Goal: Task Accomplishment & Management: Complete application form

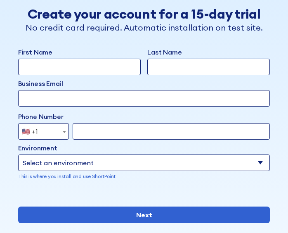
scroll to position [93, 0]
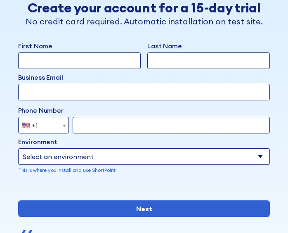
click at [46, 126] on span "🇺🇸 +1" at bounding box center [43, 125] width 51 height 17
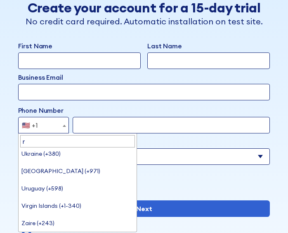
scroll to position [0, 0]
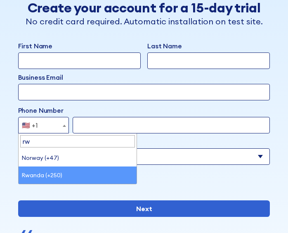
type input "rw"
select select "+250"
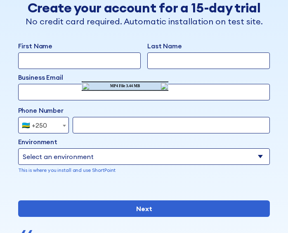
click at [60, 149] on select "Select an environment Microsoft 365 SharePoint Online SharePoint Subscription E…" at bounding box center [144, 156] width 252 height 17
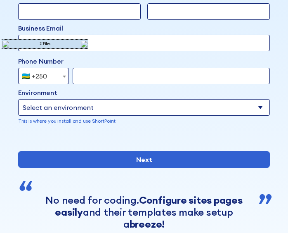
scroll to position [141, 0]
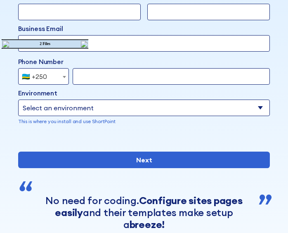
click at [60, 108] on select "Select an environment Microsoft 365 SharePoint Online SharePoint Subscription E…" at bounding box center [144, 108] width 252 height 17
select select "Microsoft 365"
click at [18, 100] on select "Select an environment Microsoft 365 SharePoint Online SharePoint Subscription E…" at bounding box center [144, 108] width 252 height 17
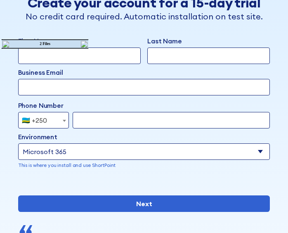
scroll to position [97, 0]
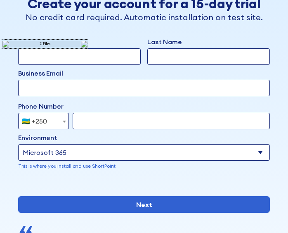
click at [75, 62] on input "First Name" at bounding box center [79, 56] width 123 height 17
type input "[PERSON_NAME]"
type input "Niyomugabo"
type input "[EMAIL_ADDRESS][DOMAIN_NAME]"
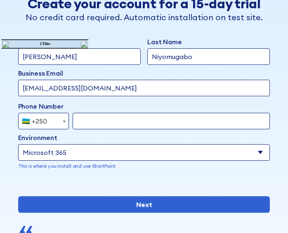
type input "781361789"
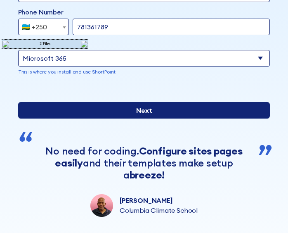
click at [111, 119] on input "Next" at bounding box center [144, 110] width 252 height 17
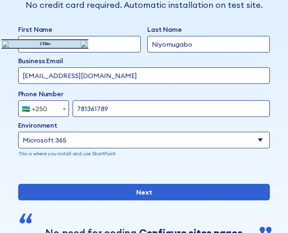
scroll to position [107, 0]
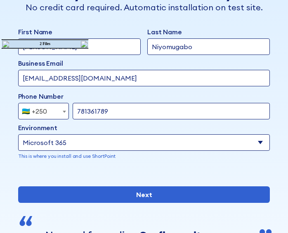
click at [110, 77] on input "[EMAIL_ADDRESS][DOMAIN_NAME]" at bounding box center [144, 78] width 252 height 17
click at [266, 128] on div "Tab 1 Tab 2 Tab 3 Tab 4 Tell us more about you New customer Existing customer B…" at bounding box center [144, 204] width 288 height 462
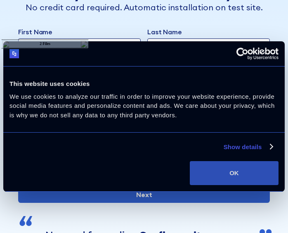
click at [223, 176] on button "OK" at bounding box center [234, 173] width 89 height 24
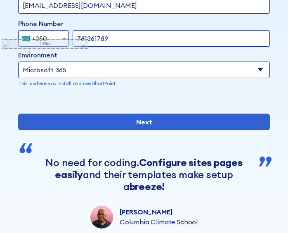
scroll to position [180, 0]
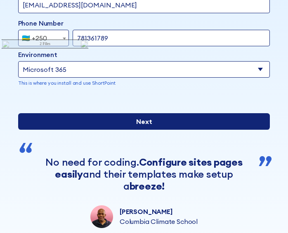
click at [139, 130] on input "Next" at bounding box center [144, 121] width 252 height 17
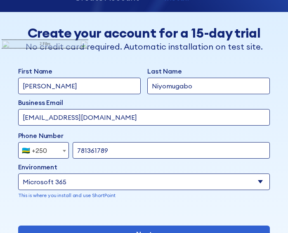
scroll to position [69, 0]
